Goal: Find contact information: Find contact information

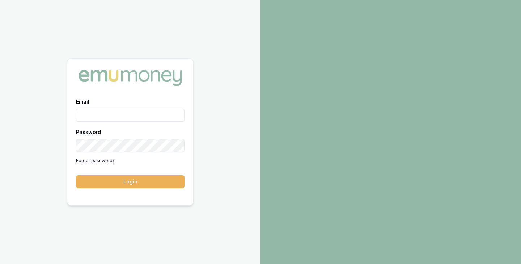
click at [101, 111] on input "Email" at bounding box center [130, 115] width 109 height 13
type input "brad.hearns@emumoney.com.au"
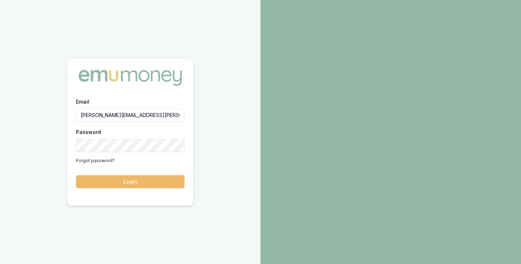
click at [129, 178] on button "Login" at bounding box center [130, 181] width 109 height 13
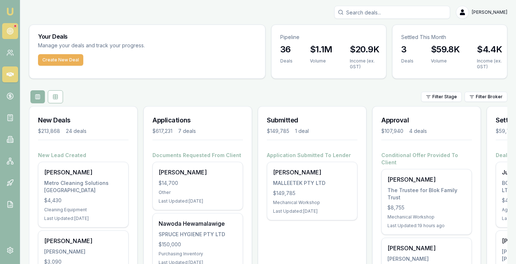
click at [9, 25] on link at bounding box center [10, 31] width 16 height 16
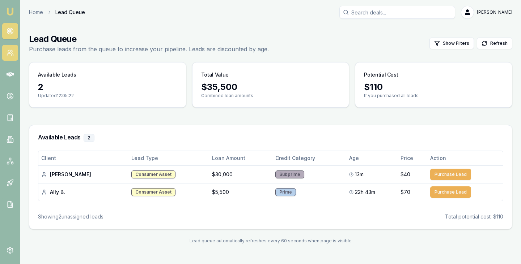
click at [14, 55] on link at bounding box center [10, 53] width 16 height 16
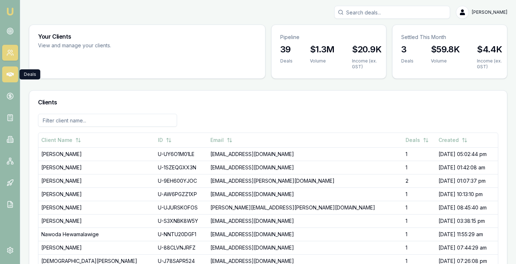
click at [9, 75] on icon at bounding box center [10, 74] width 7 height 4
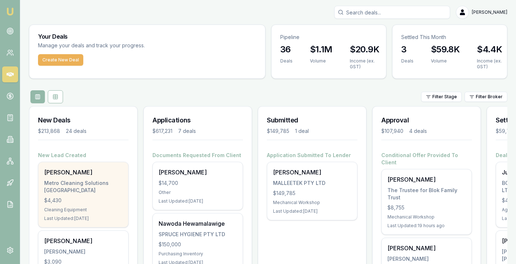
click at [53, 175] on div "[PERSON_NAME]" at bounding box center [83, 172] width 78 height 9
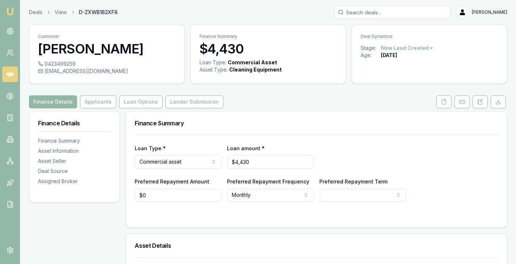
click at [58, 65] on div "0423499259" at bounding box center [106, 63] width 137 height 7
copy div "0423499259"
